Goal: Transaction & Acquisition: Purchase product/service

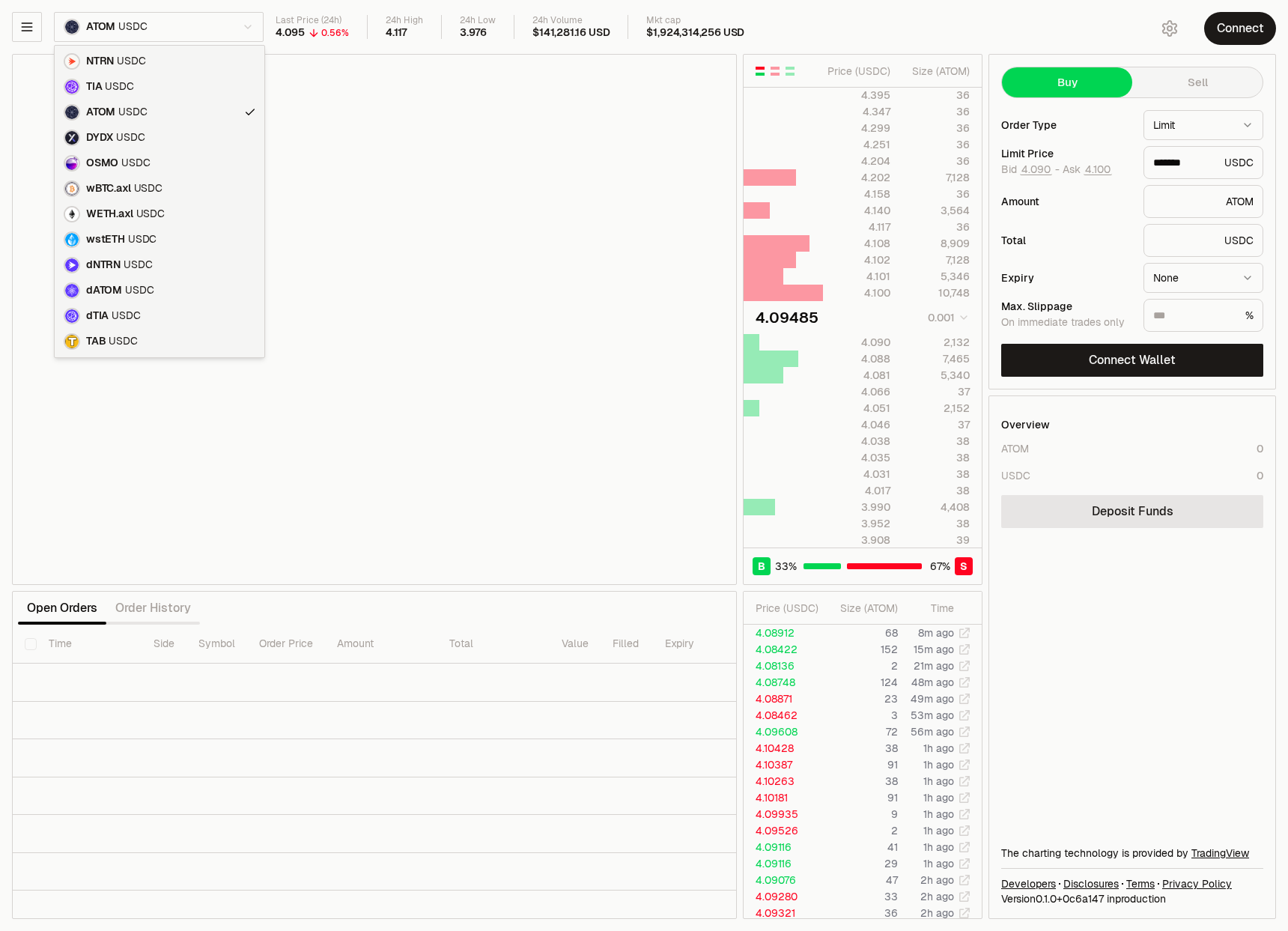
click at [228, 25] on html "Balance Earn Bitcoin Summer Bridge & Swap Orderbook Stake Ecosystem Governance …" at bounding box center [644, 465] width 1288 height 931
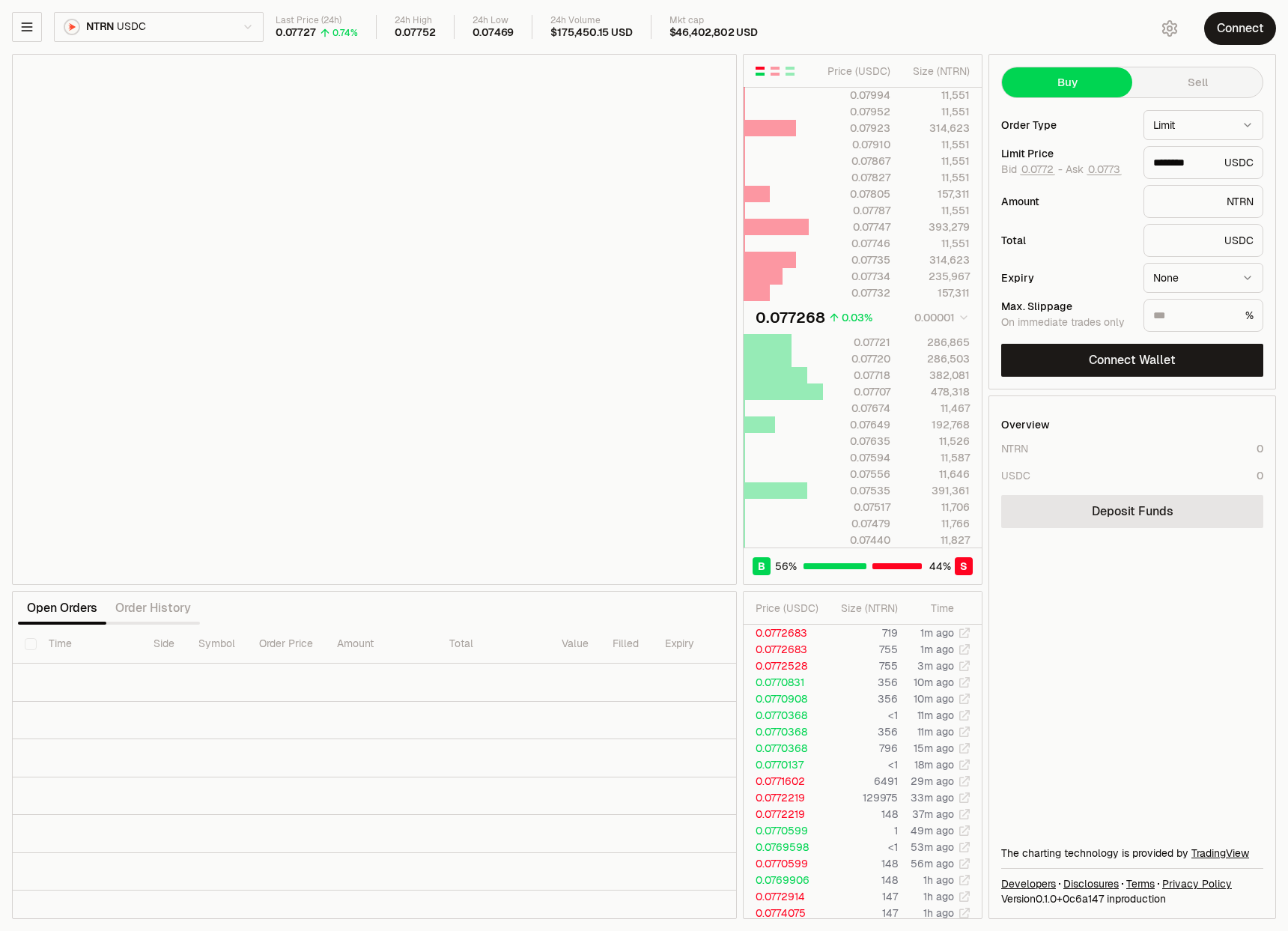
type input "********"
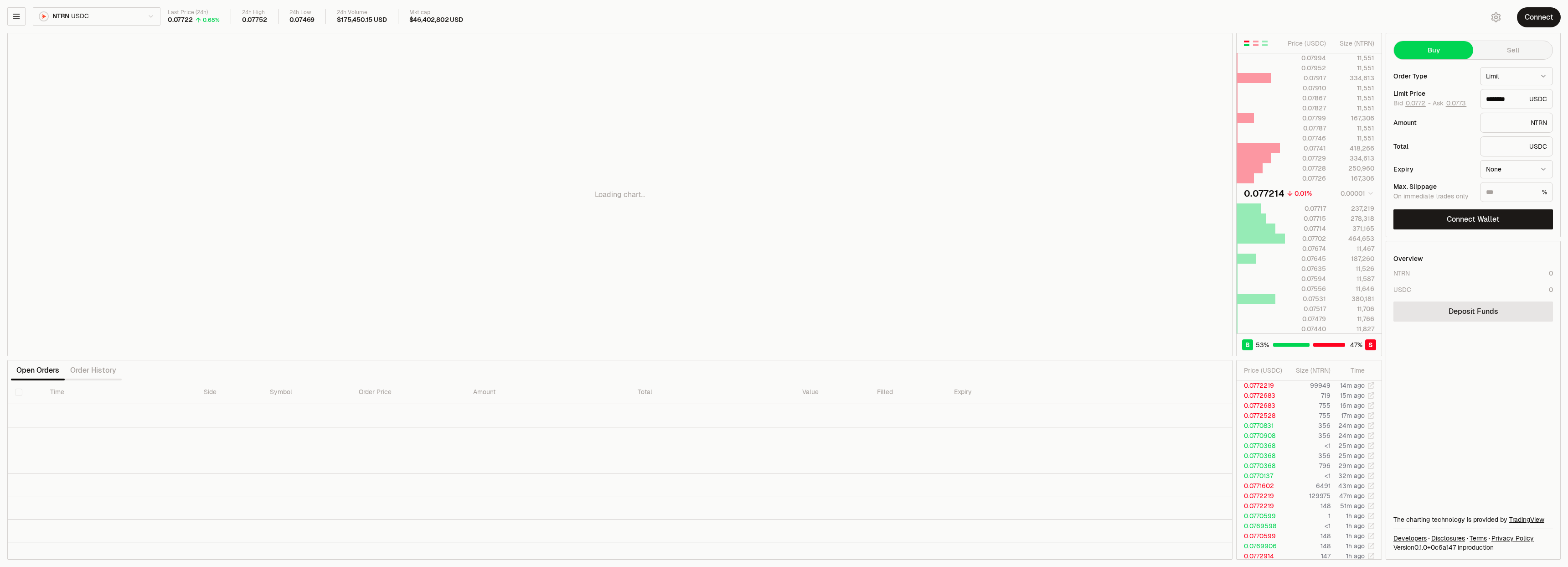
drag, startPoint x: 1097, startPoint y: 102, endPoint x: 1034, endPoint y: 98, distance: 63.1
click at [783, 98] on div "Loading chart..." at bounding box center [620, 194] width 1224 height 322
drag, startPoint x: 1217, startPoint y: 86, endPoint x: 1235, endPoint y: 89, distance: 18.2
click at [783, 110] on div "Loading chart..." at bounding box center [620, 194] width 1224 height 322
